Goal: Check status: Check status

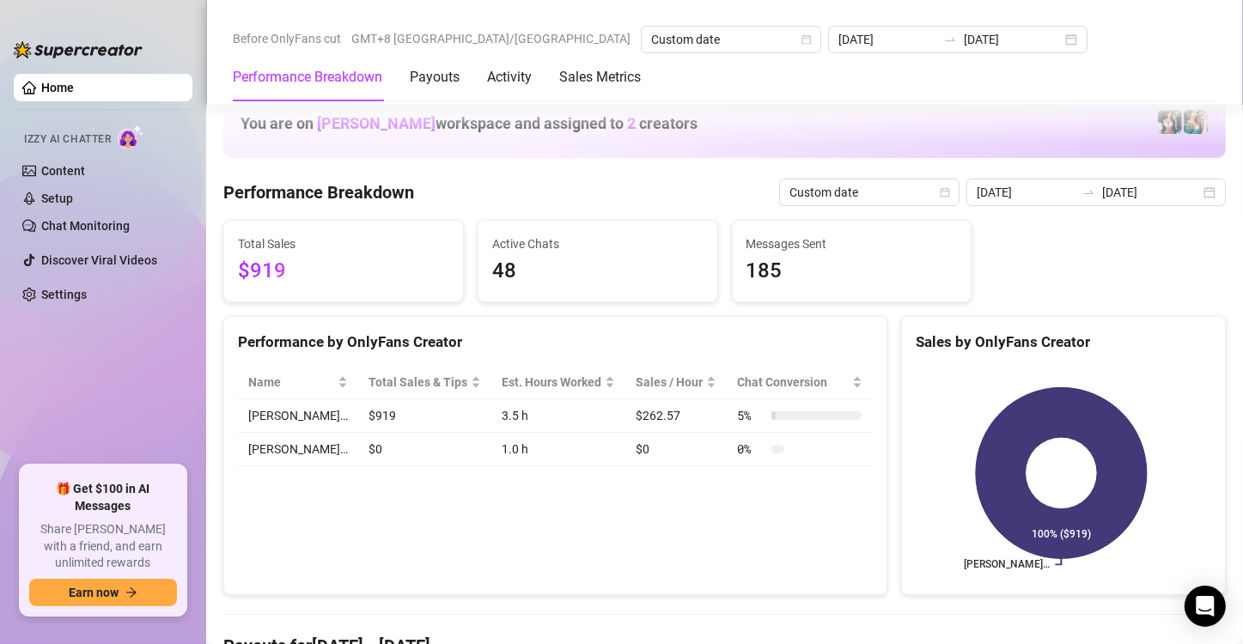
scroll to position [2299, 0]
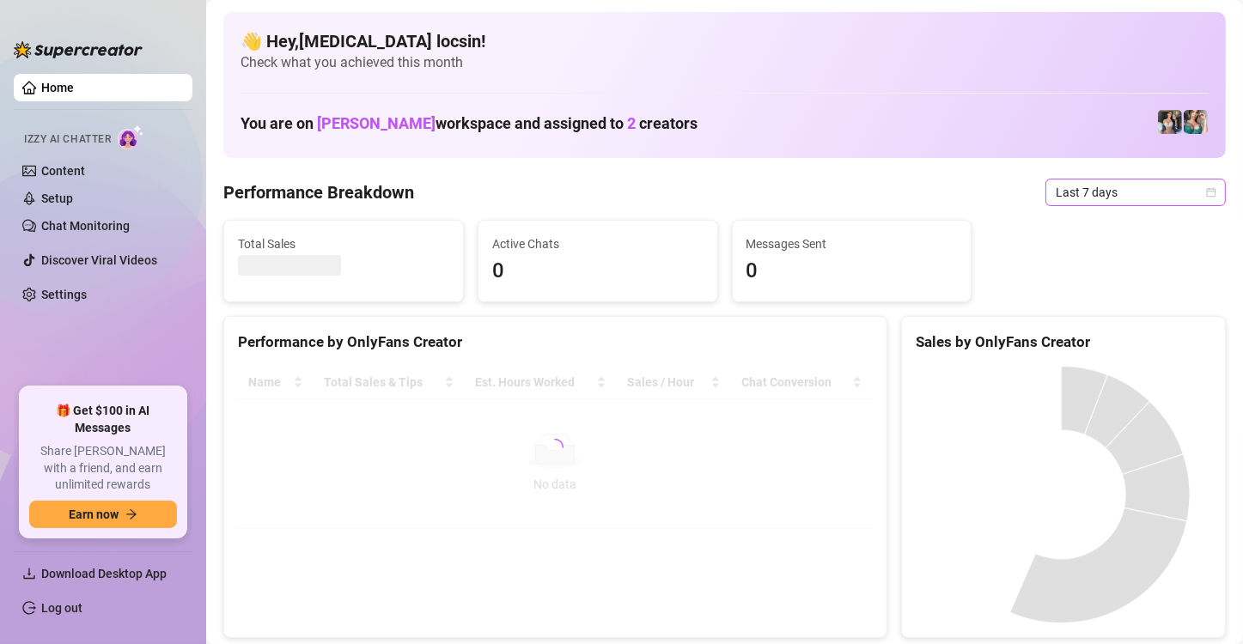
click at [1135, 190] on span "Last 7 days" at bounding box center [1136, 193] width 160 height 26
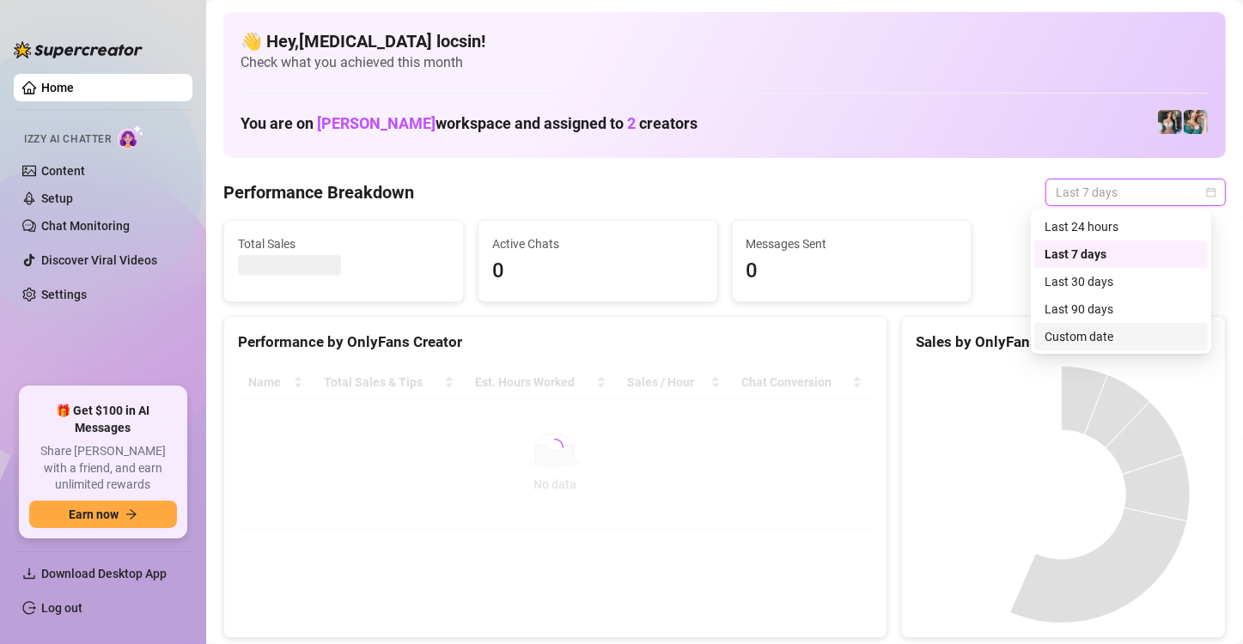
click at [1119, 338] on div "Custom date" at bounding box center [1121, 336] width 153 height 19
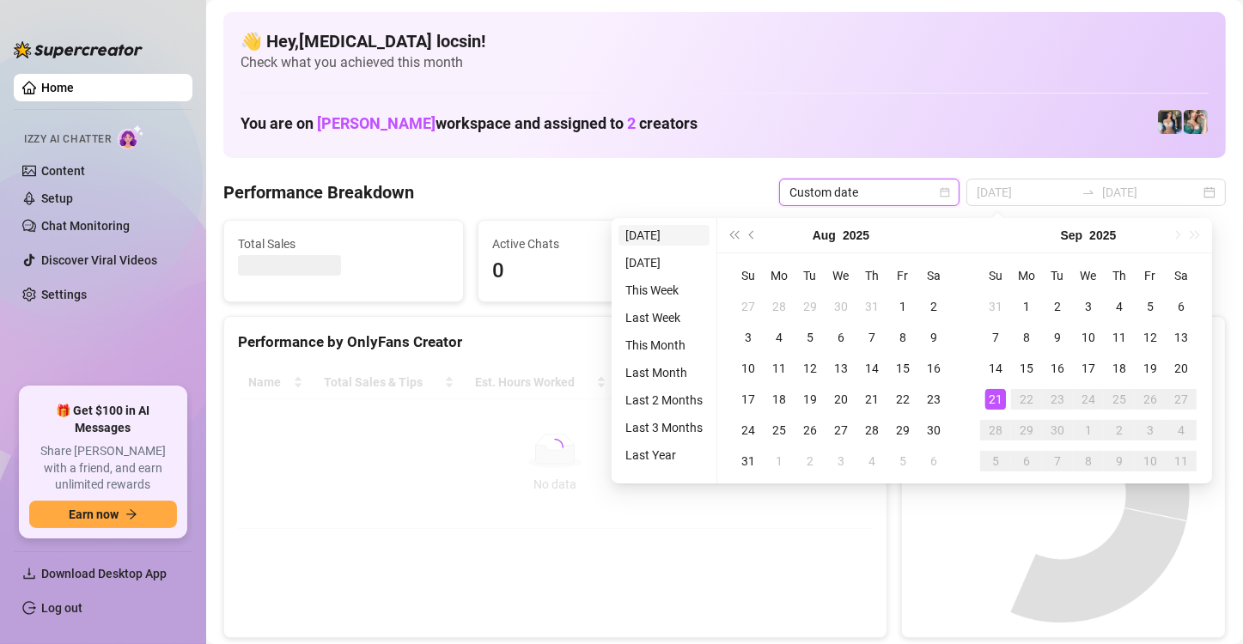
type input "[DATE]"
click at [645, 227] on li "[DATE]" at bounding box center [664, 235] width 91 height 21
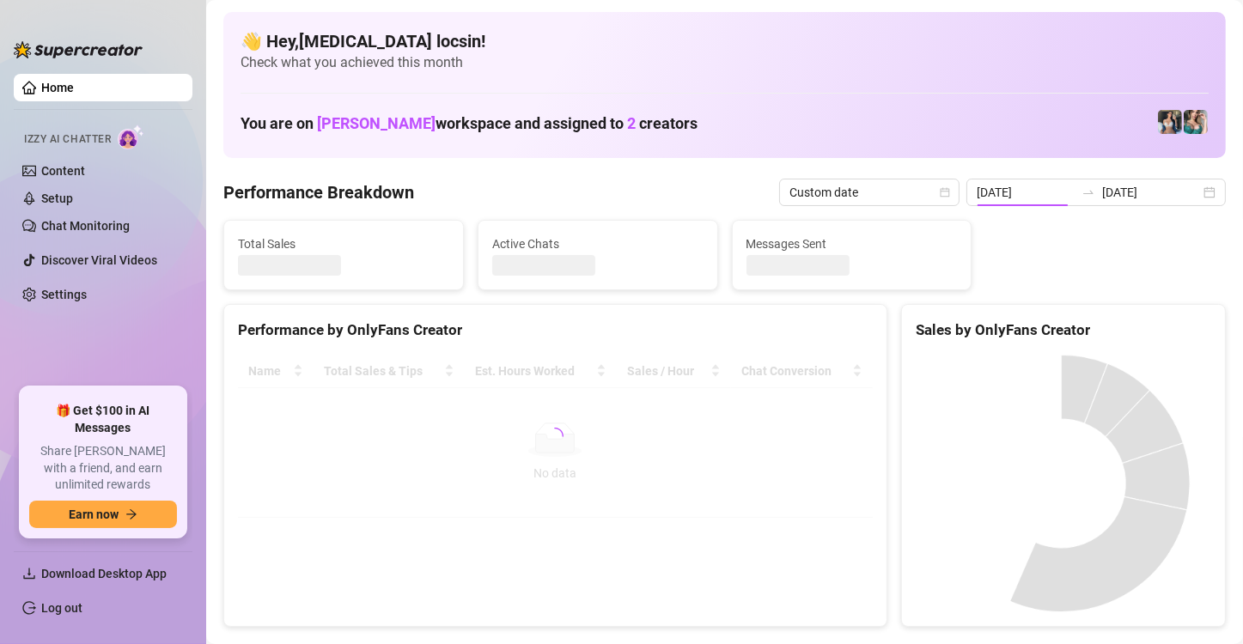
type input "[DATE]"
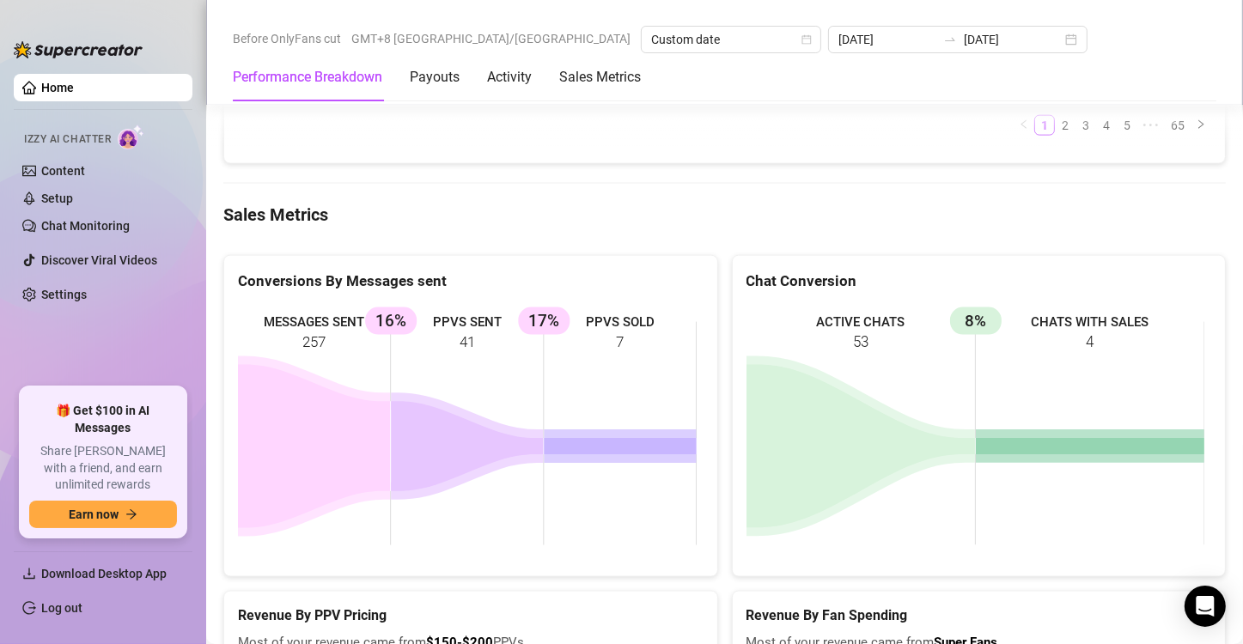
scroll to position [2177, 0]
